Goal: Entertainment & Leisure: Consume media (video, audio)

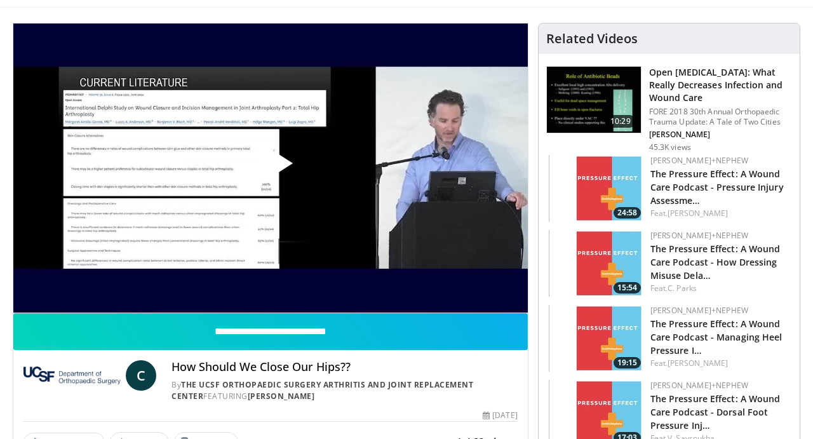
scroll to position [71, 0]
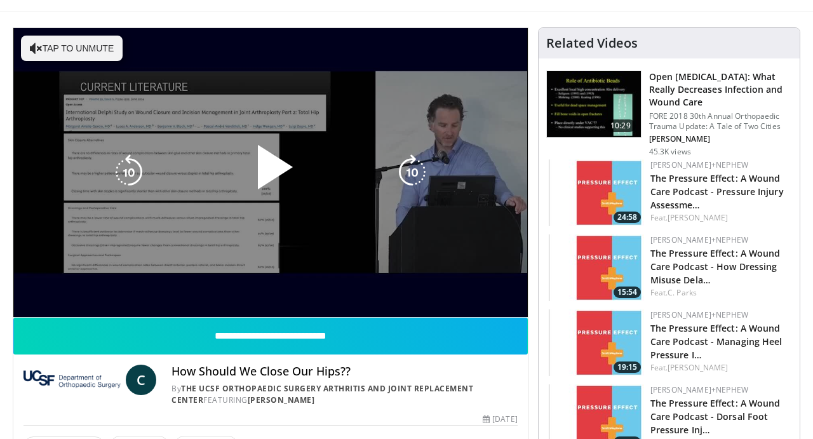
click at [67, 57] on button "Tap to unmute" at bounding box center [72, 48] width 102 height 25
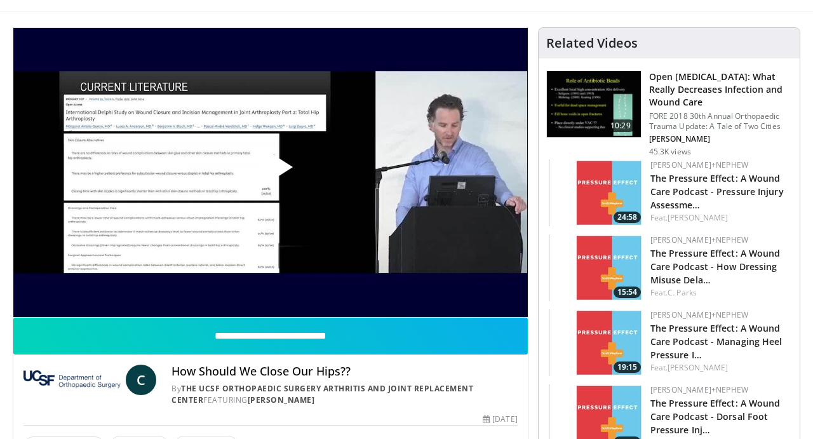
click at [271, 172] on span "Video Player" at bounding box center [271, 172] width 0 height 0
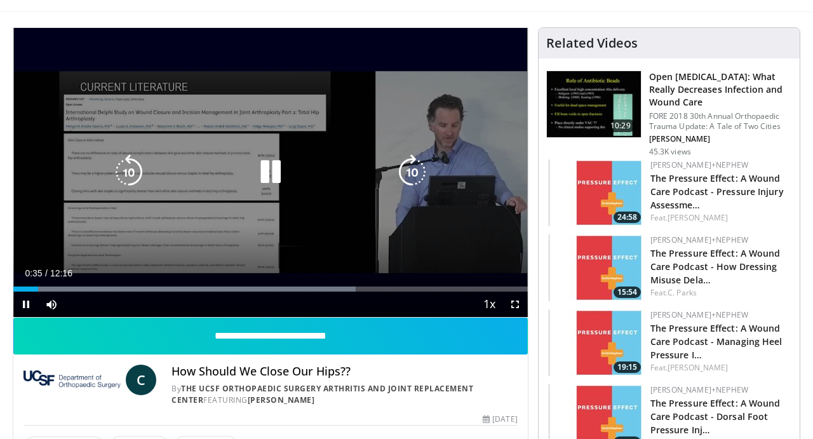
click at [307, 157] on div "10 seconds Tap to unmute" at bounding box center [270, 172] width 515 height 289
click at [273, 188] on icon "Video Player" at bounding box center [271, 172] width 36 height 36
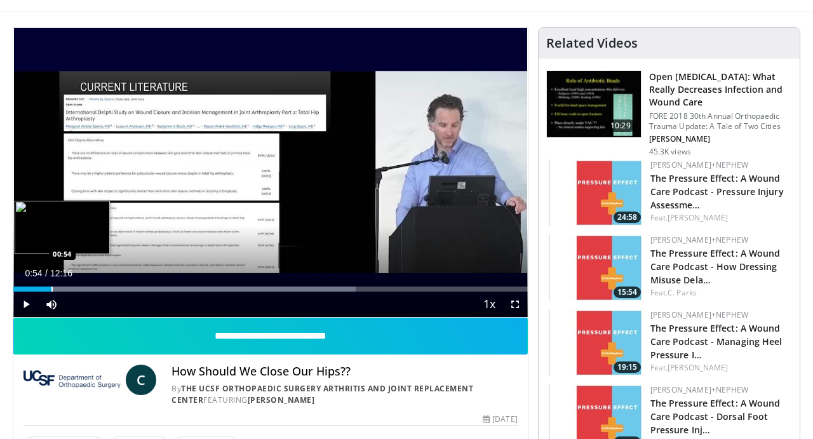
click at [51, 290] on div "Progress Bar" at bounding box center [51, 289] width 1 height 5
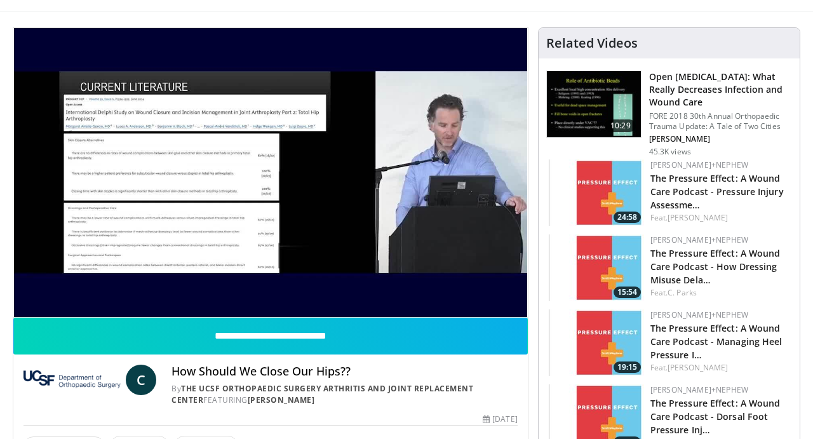
click at [45, 289] on div "10 seconds Tap to unmute" at bounding box center [270, 172] width 515 height 289
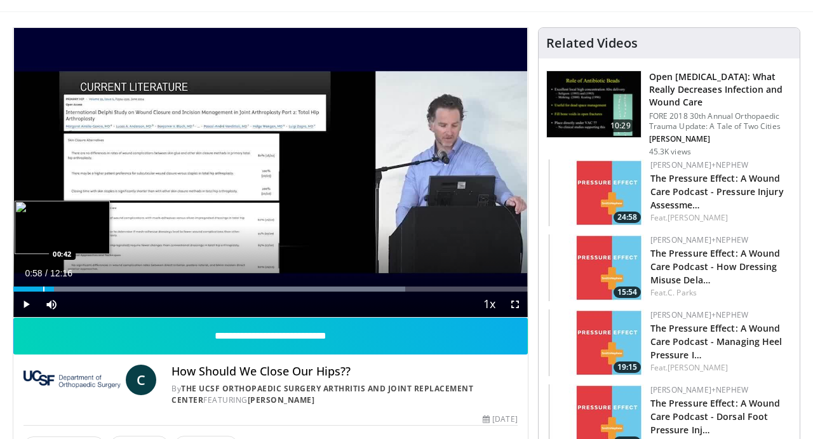
click at [43, 288] on div "Progress Bar" at bounding box center [43, 289] width 1 height 5
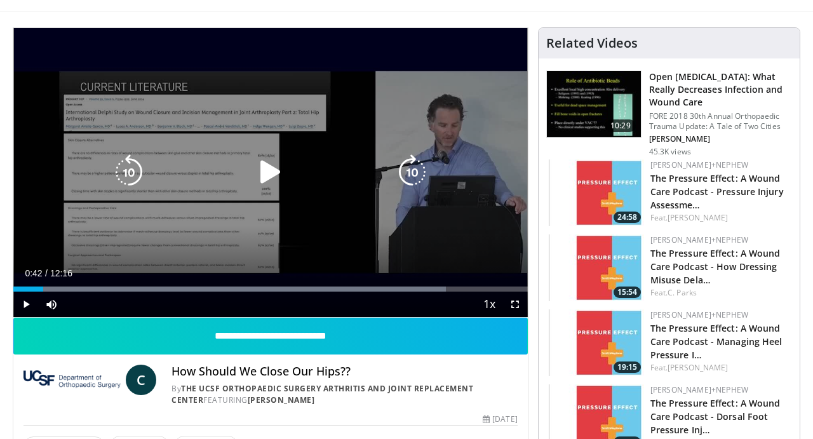
click at [274, 175] on icon "Video Player" at bounding box center [271, 172] width 36 height 36
